Goal: Find specific page/section: Find specific page/section

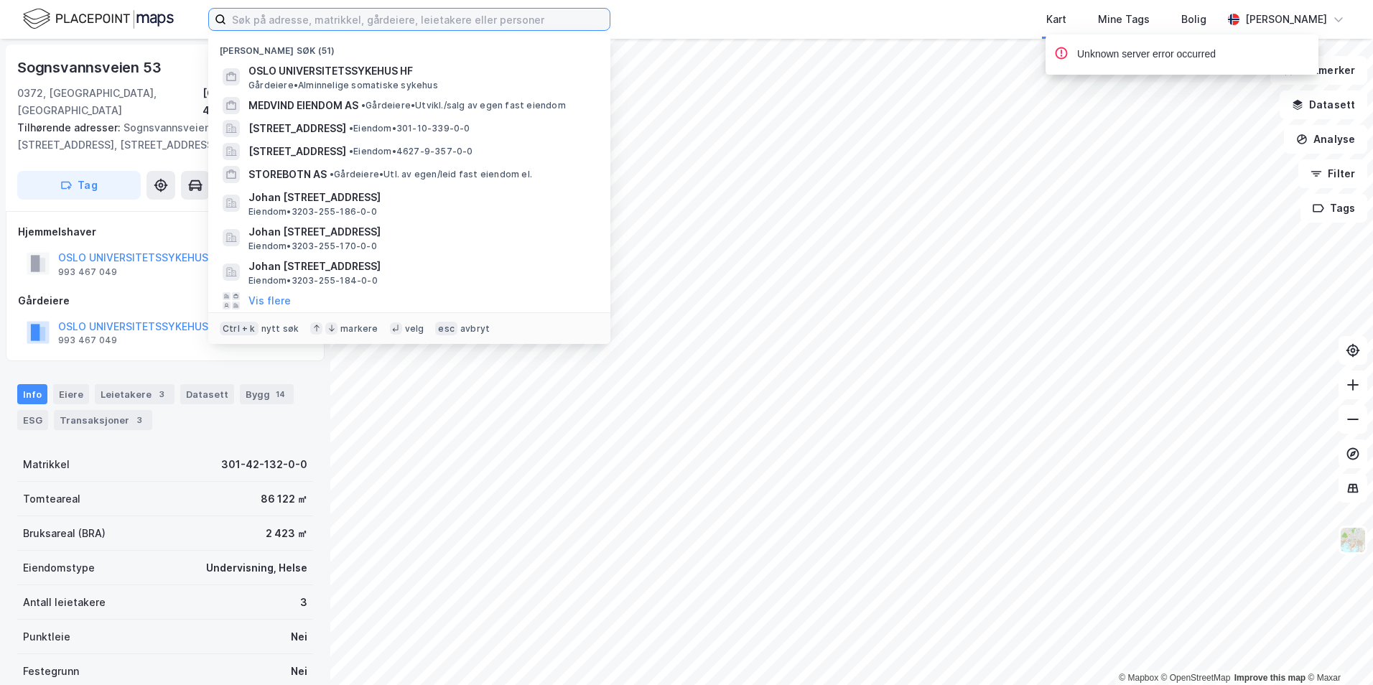
click at [253, 12] on input at bounding box center [418, 20] width 384 height 22
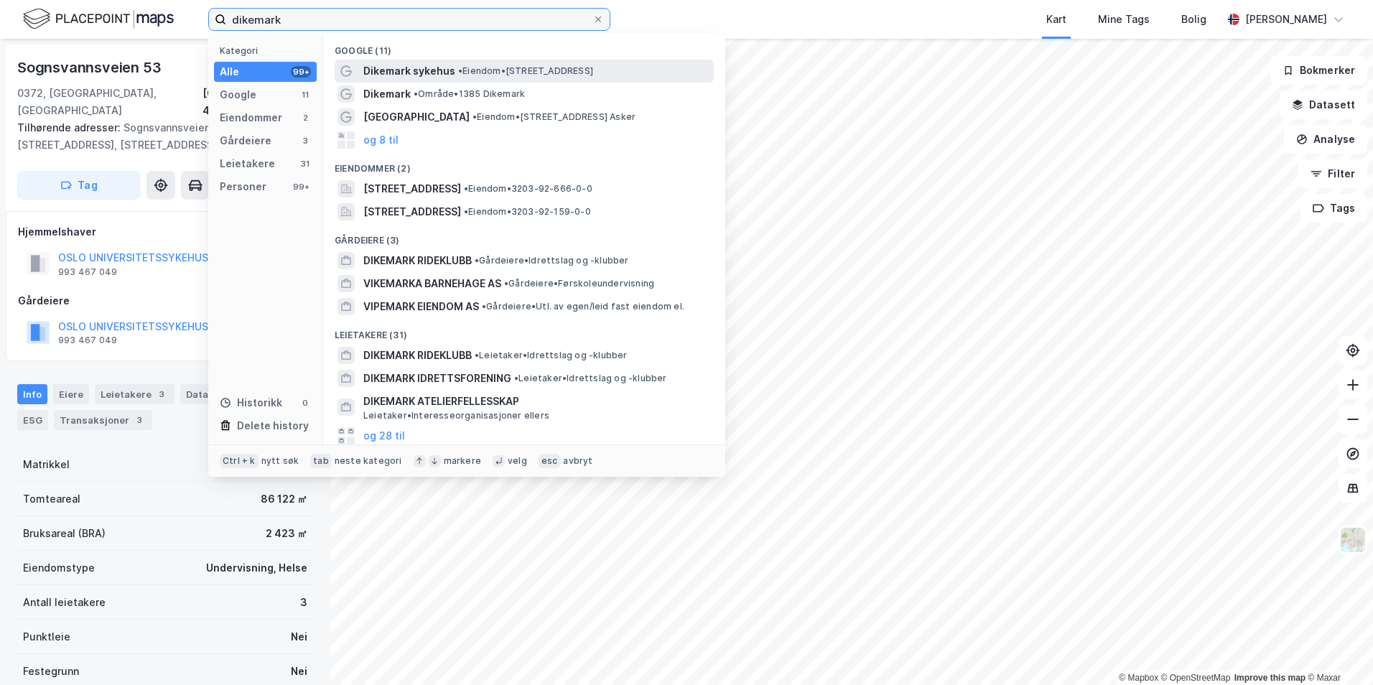
type input "dikemark"
